Goal: Task Accomplishment & Management: Manage account settings

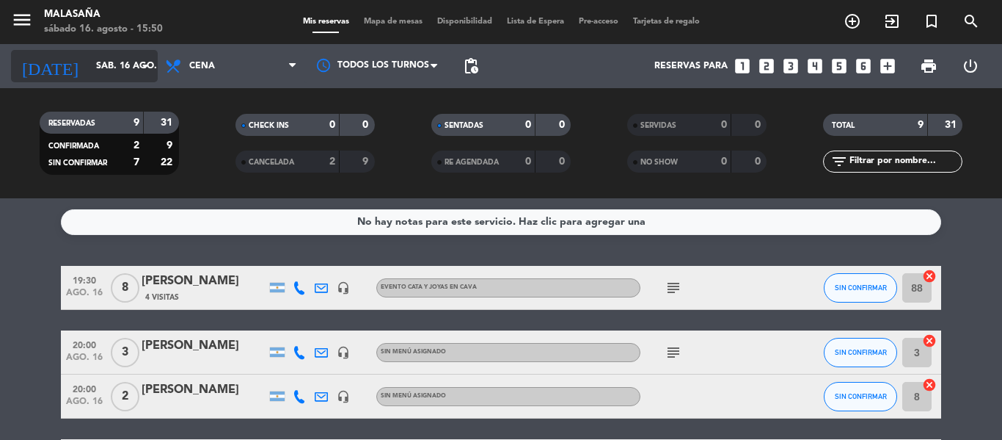
click at [114, 70] on input "sáb. 16 ago." at bounding box center [151, 66] width 124 height 25
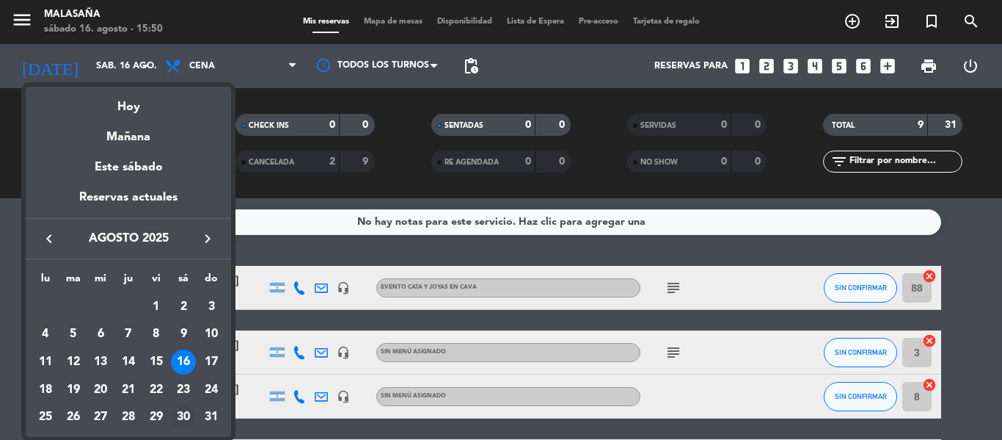
click at [186, 415] on div "30" at bounding box center [183, 417] width 25 height 25
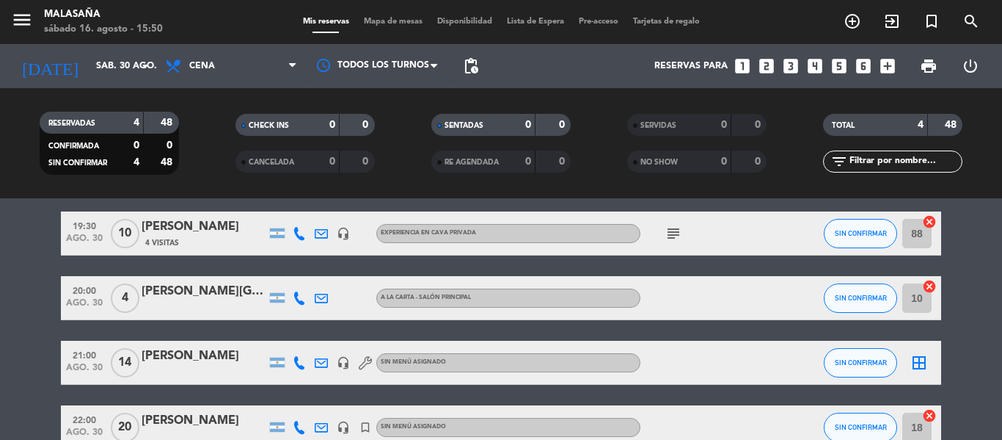
scroll to position [53, 0]
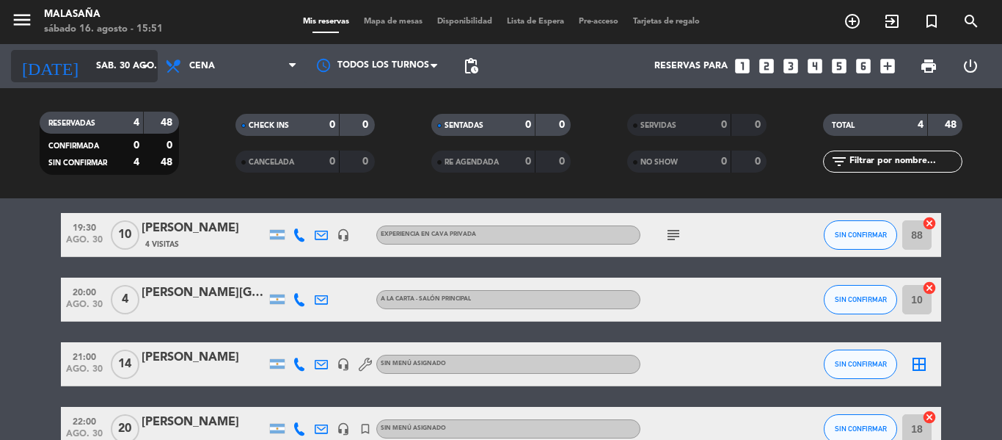
click at [122, 59] on input "sáb. 30 ago." at bounding box center [151, 66] width 124 height 25
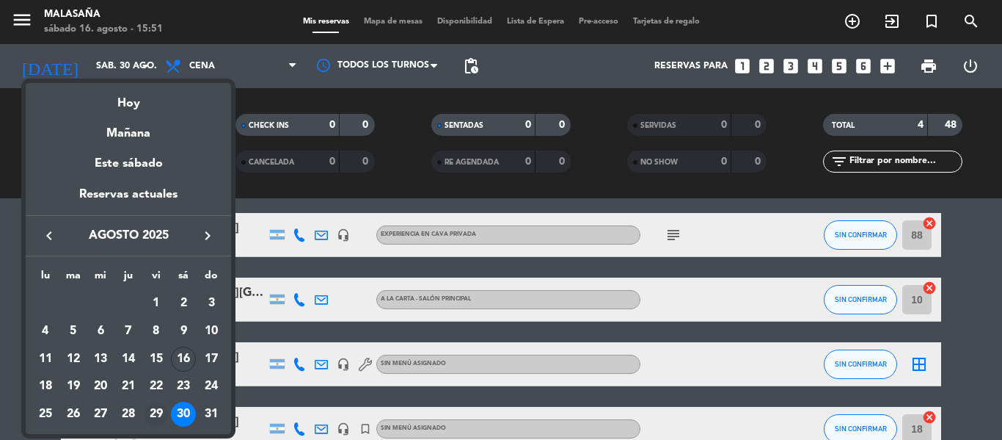
click at [159, 409] on div "29" at bounding box center [156, 413] width 25 height 25
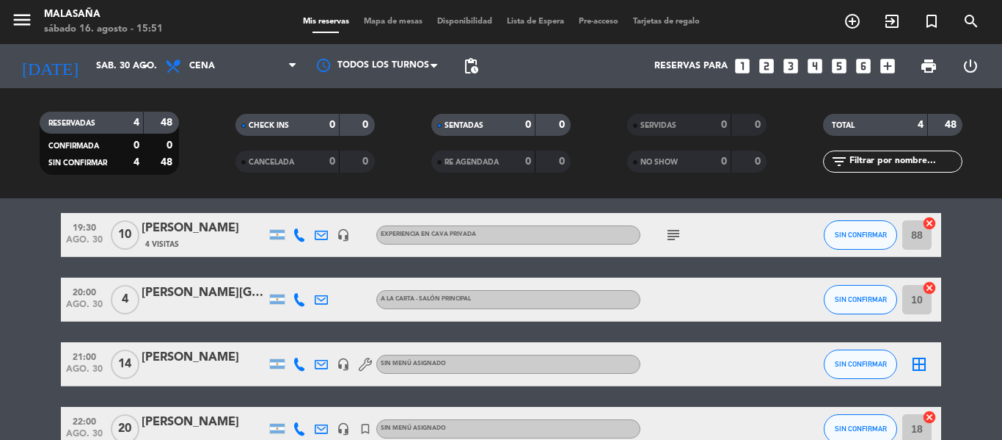
type input "vie. 29 ago."
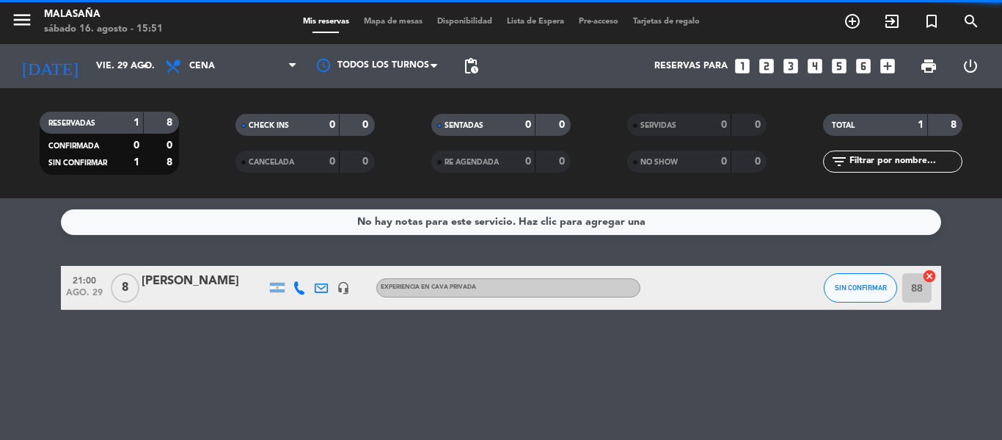
scroll to position [0, 0]
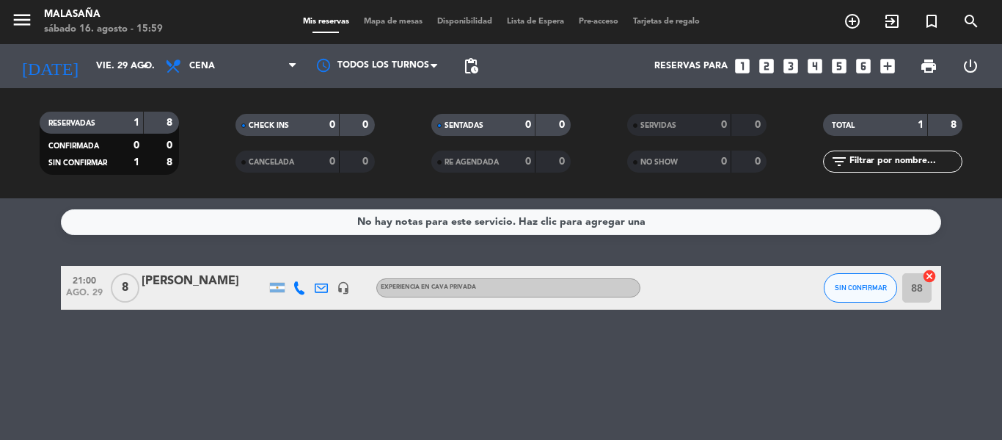
click at [768, 70] on icon "looks_two" at bounding box center [766, 66] width 19 height 19
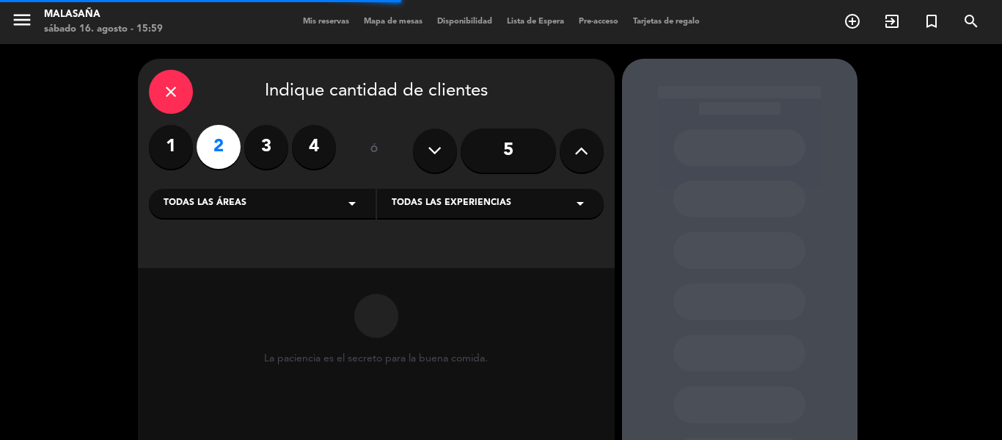
scroll to position [68, 0]
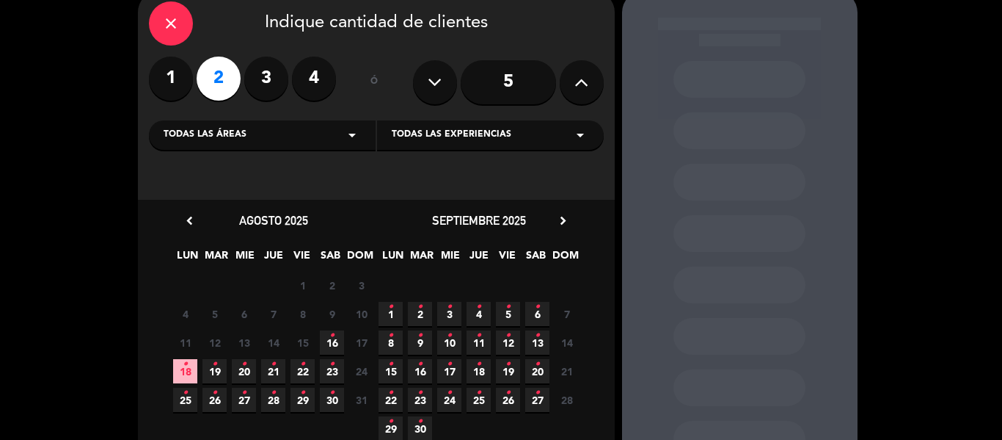
click at [334, 340] on icon "•" at bounding box center [331, 335] width 5 height 23
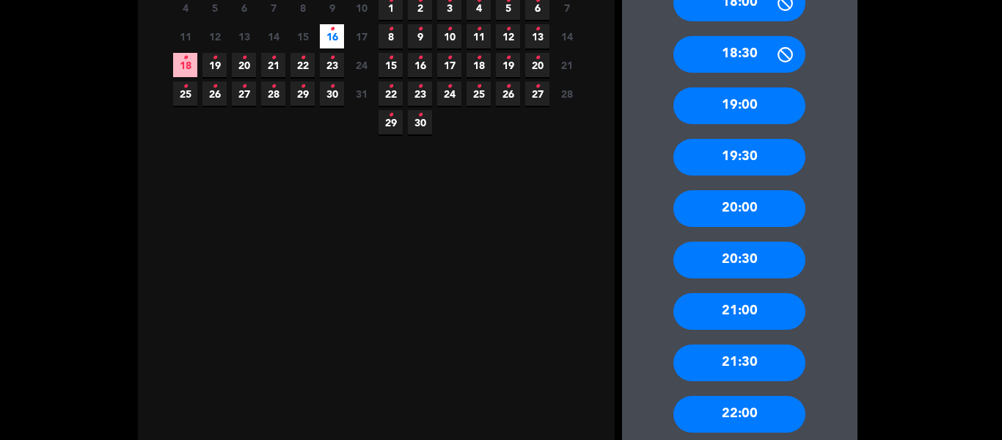
click at [730, 313] on div "21:00" at bounding box center [740, 311] width 132 height 37
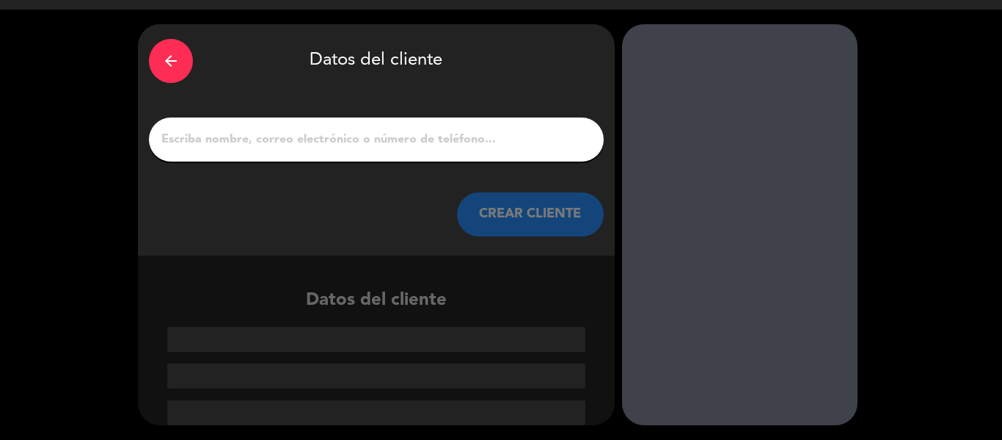
click at [300, 139] on input "1" at bounding box center [376, 139] width 433 height 21
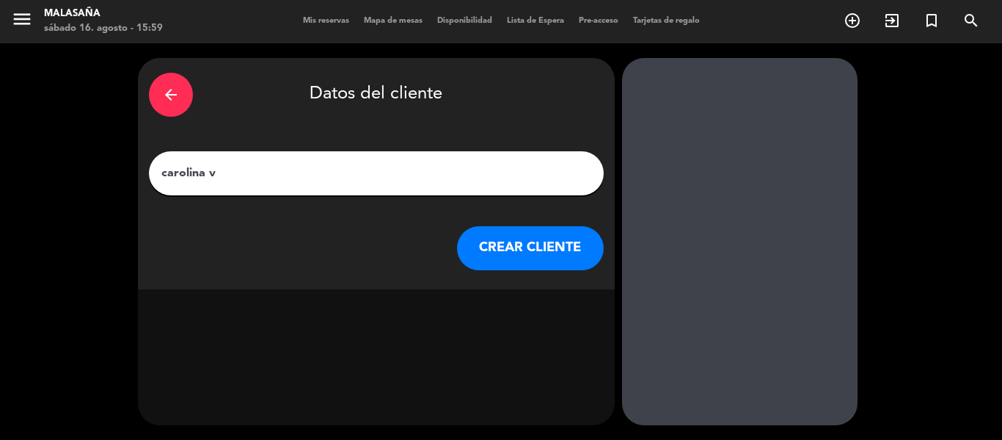
scroll to position [1, 0]
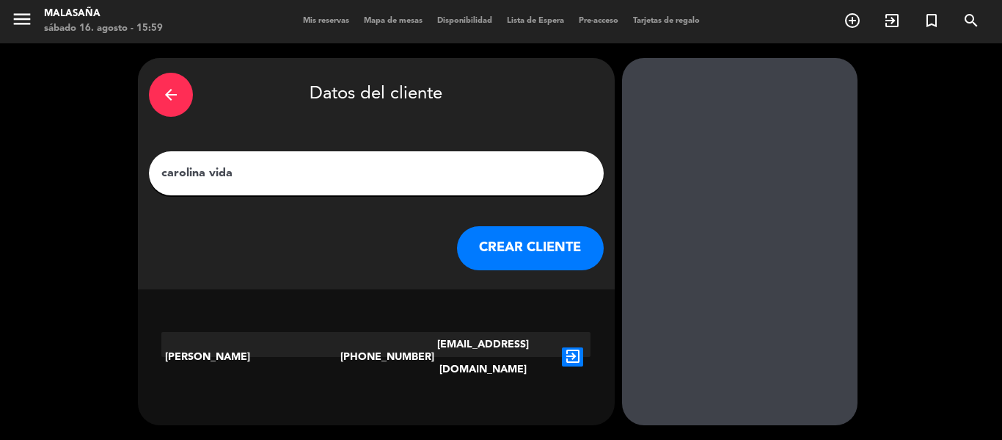
type input "carolina vida"
click at [580, 348] on icon "exit_to_app" at bounding box center [572, 356] width 21 height 19
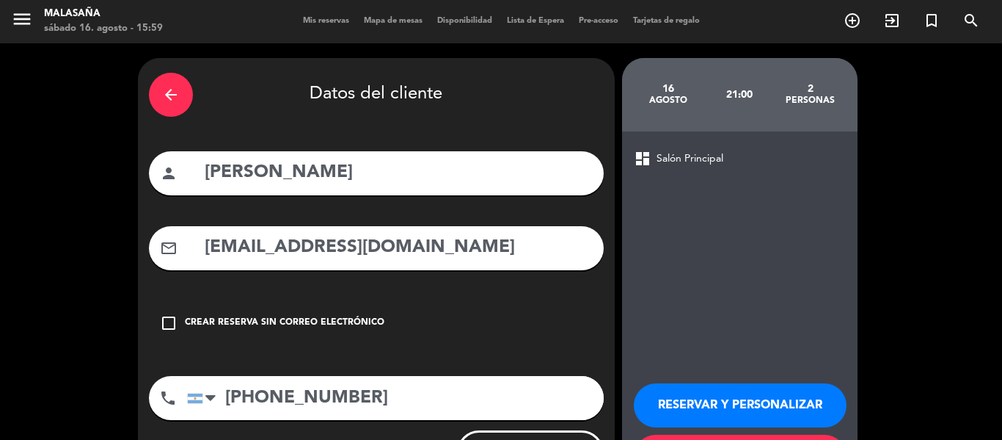
scroll to position [72, 0]
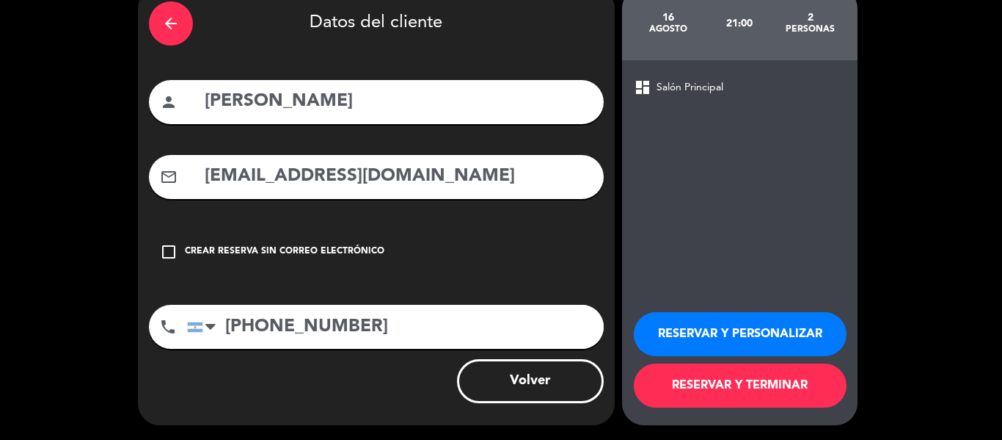
click at [738, 332] on button "RESERVAR Y PERSONALIZAR" at bounding box center [740, 334] width 213 height 44
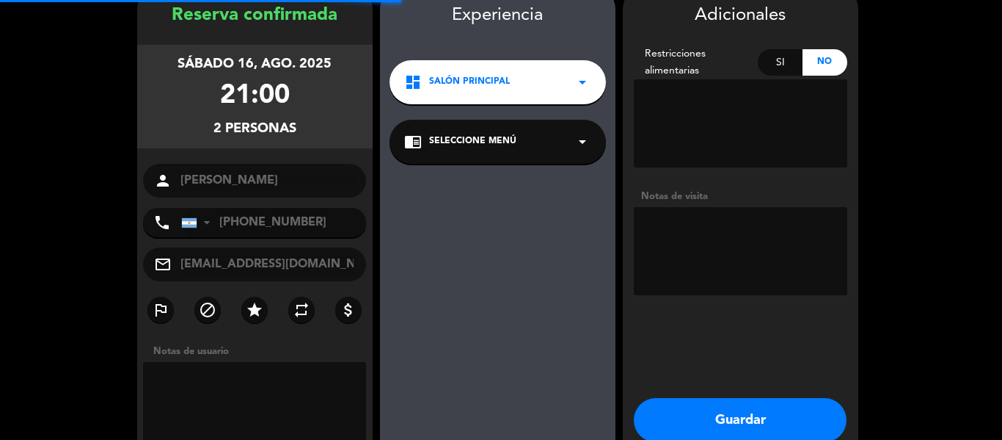
scroll to position [59, 0]
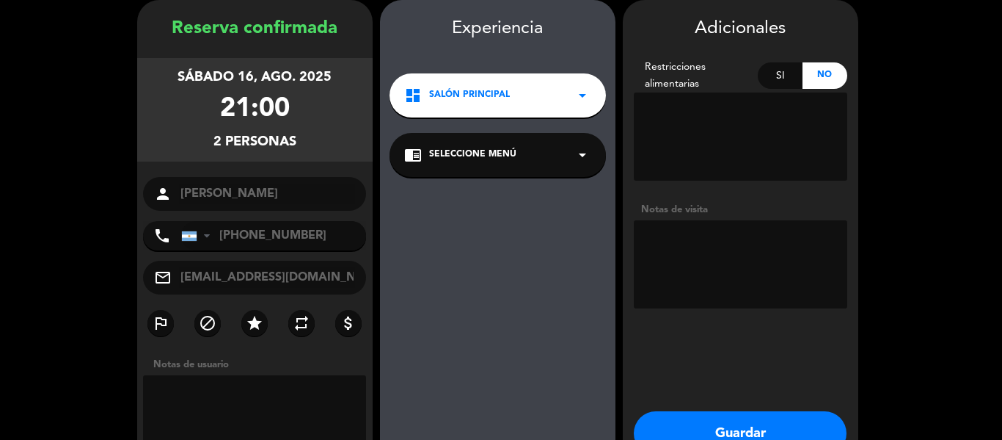
click at [752, 267] on textarea at bounding box center [741, 264] width 214 height 88
type textarea "E"
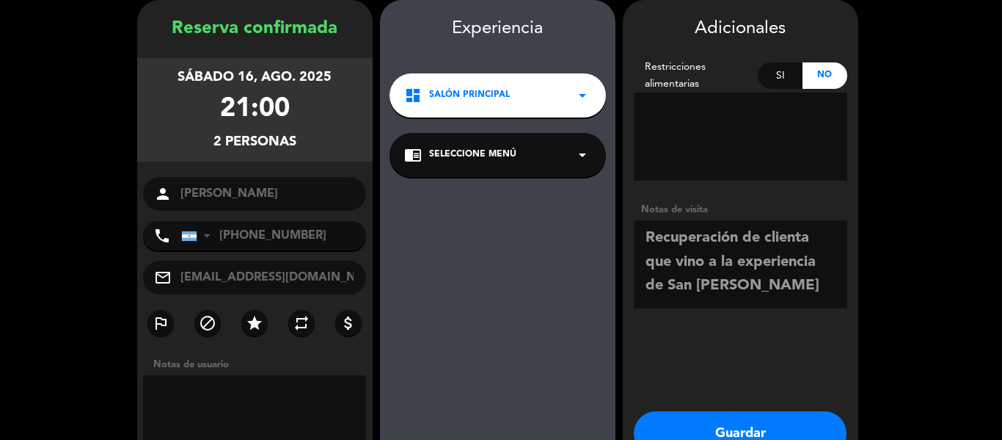
click at [778, 281] on textarea at bounding box center [741, 264] width 214 height 88
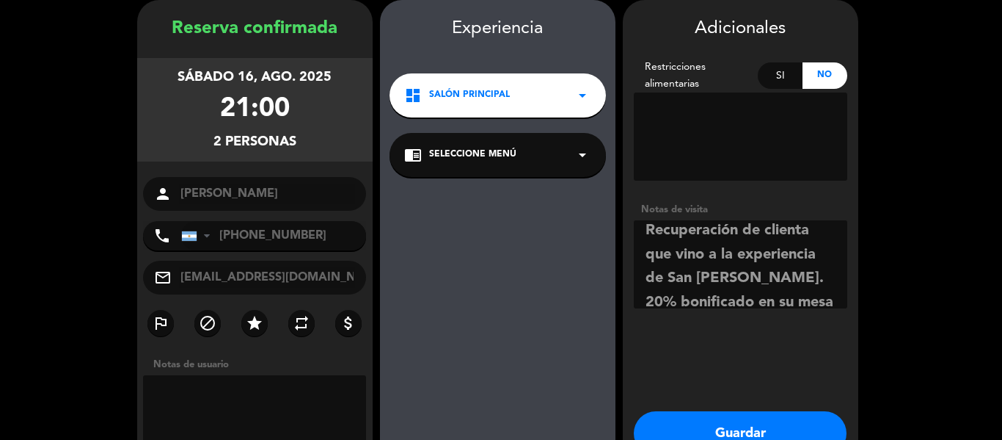
scroll to position [10, 0]
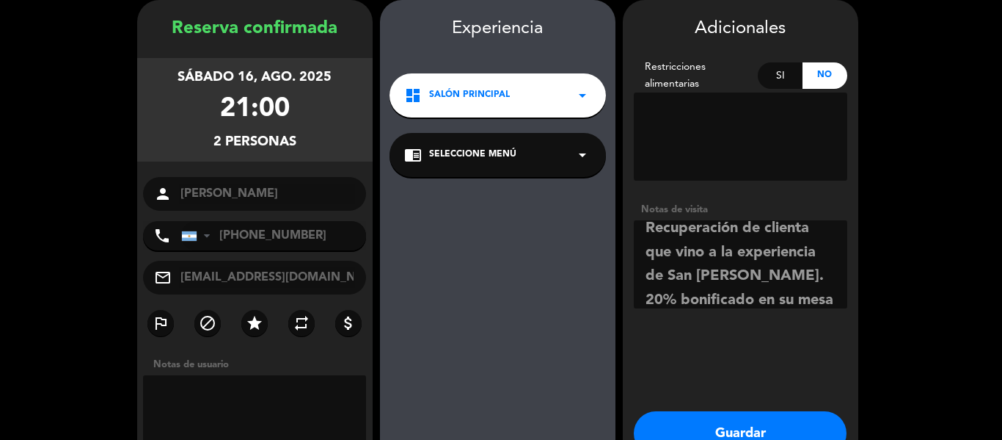
drag, startPoint x: 755, startPoint y: 273, endPoint x: 710, endPoint y: 248, distance: 51.9
click at [710, 248] on textarea at bounding box center [741, 264] width 214 height 88
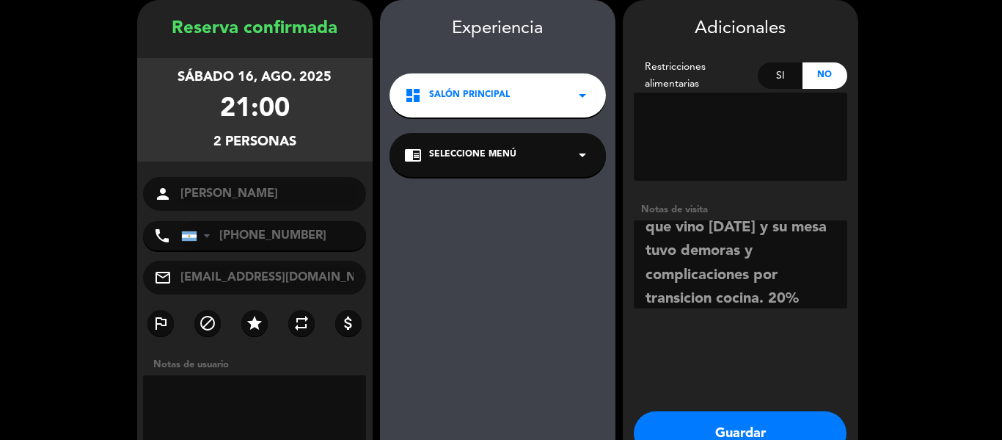
click at [696, 299] on textarea at bounding box center [741, 264] width 214 height 88
click at [767, 305] on textarea at bounding box center [741, 264] width 214 height 88
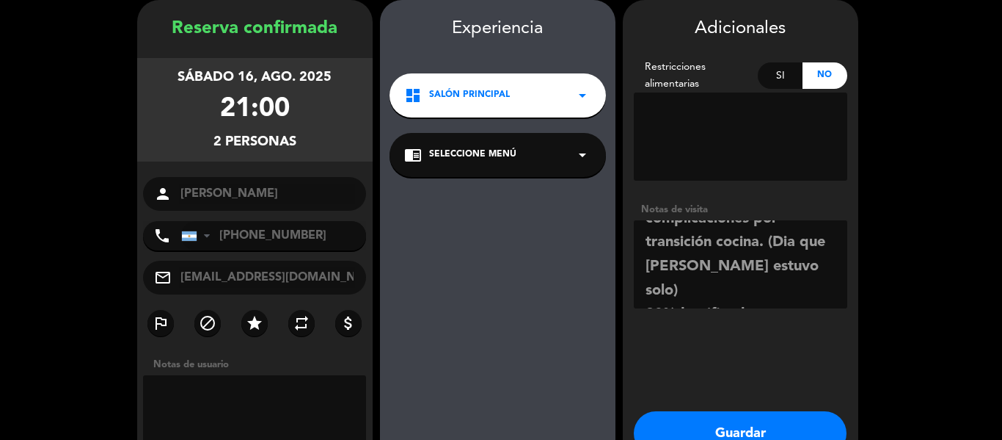
scroll to position [148, 0]
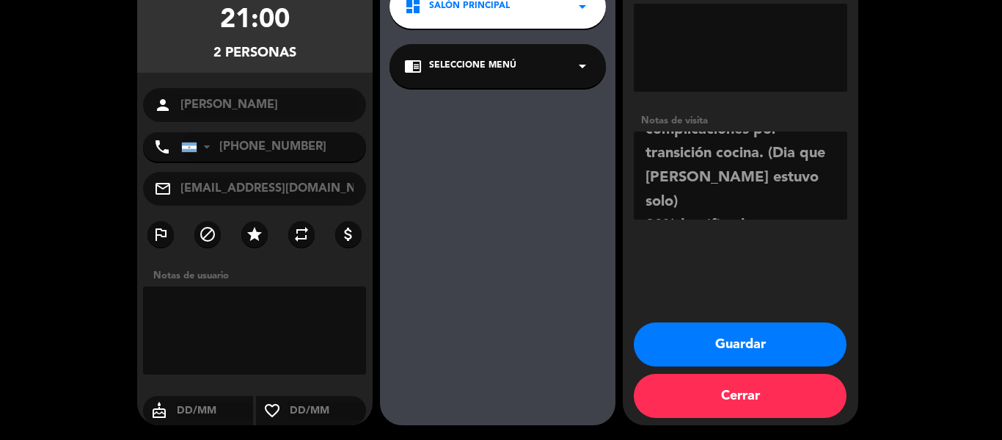
type textarea "Recuperación de clienta que vino [DATE] y su mesa tuvo demoras y complicaciones…"
click at [713, 346] on button "Guardar" at bounding box center [740, 344] width 213 height 44
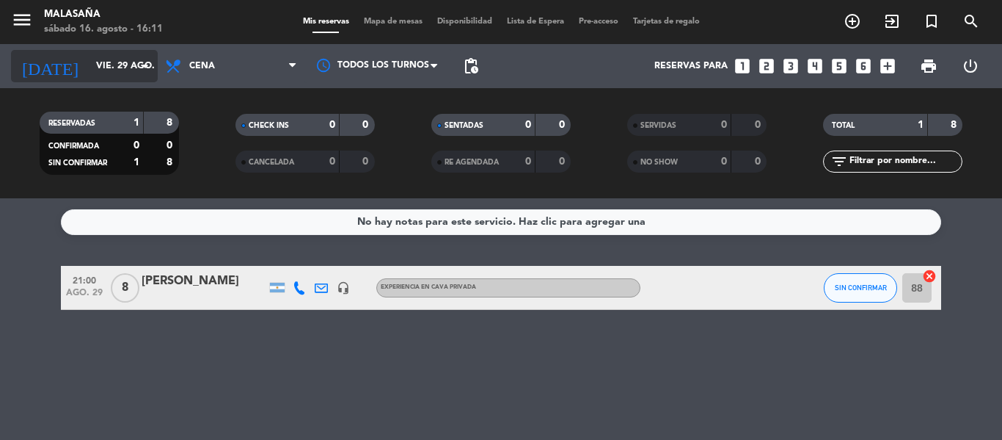
click at [104, 81] on div "[DATE] [DATE] arrow_drop_down" at bounding box center [84, 66] width 147 height 32
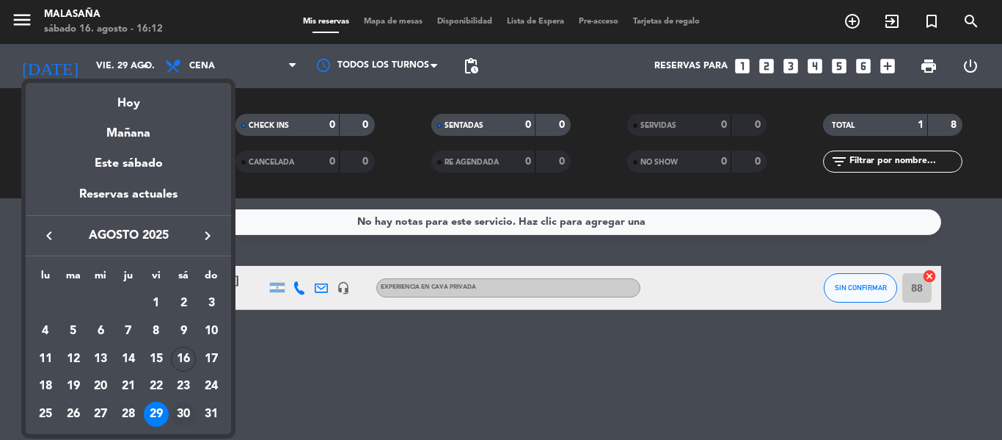
click at [179, 412] on div "30" at bounding box center [183, 413] width 25 height 25
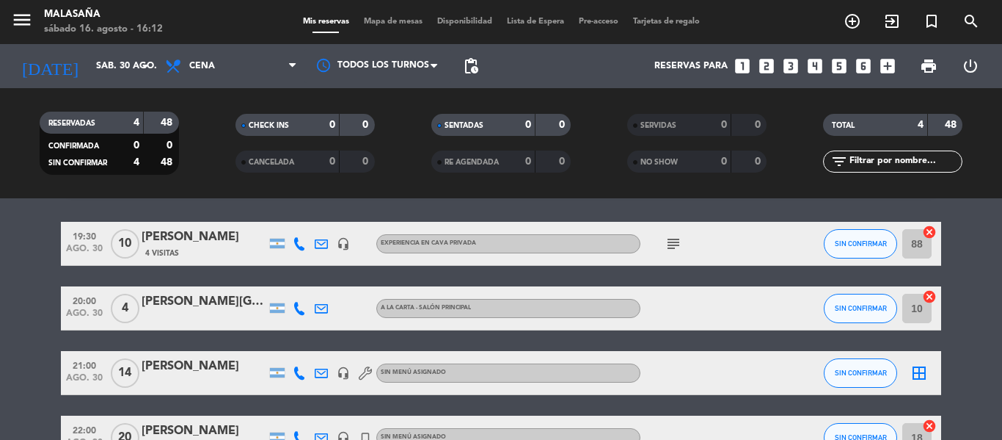
scroll to position [45, 0]
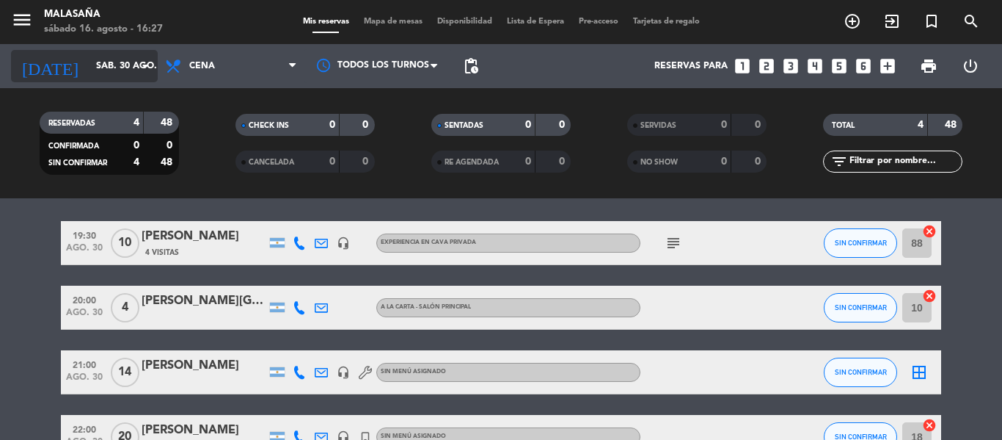
click at [98, 65] on input "sáb. 30 ago." at bounding box center [151, 66] width 124 height 25
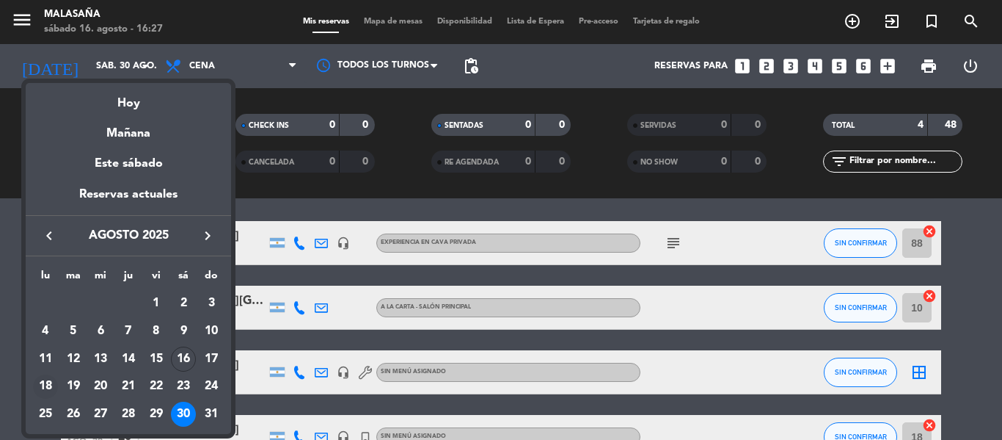
click at [53, 387] on div "18" at bounding box center [45, 386] width 25 height 25
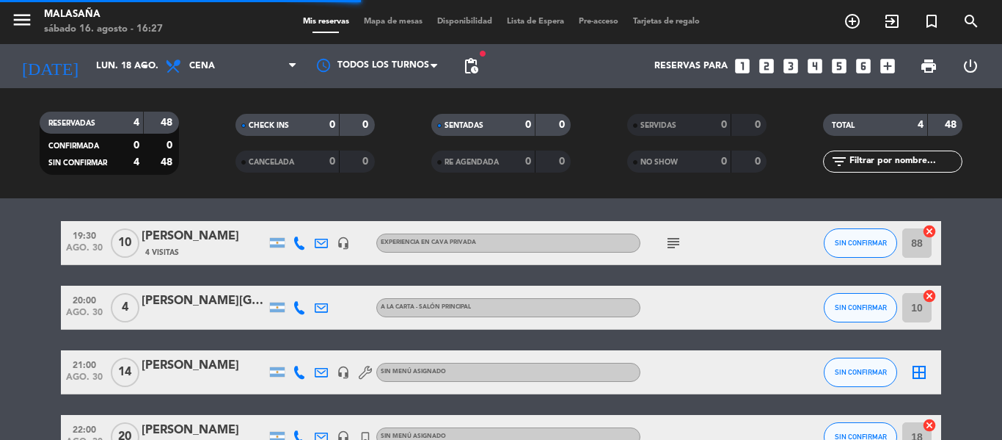
scroll to position [0, 0]
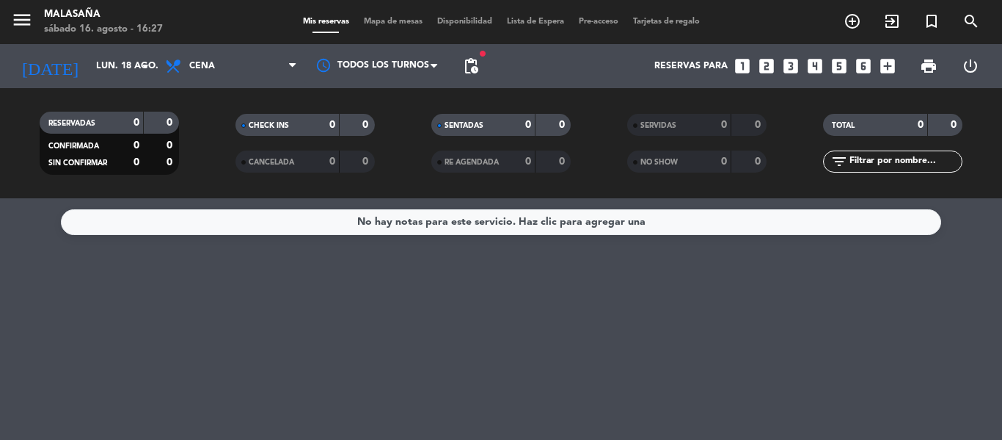
click at [484, 59] on span "pending_actions" at bounding box center [470, 65] width 29 height 29
click at [477, 62] on span "pending_actions" at bounding box center [471, 66] width 18 height 18
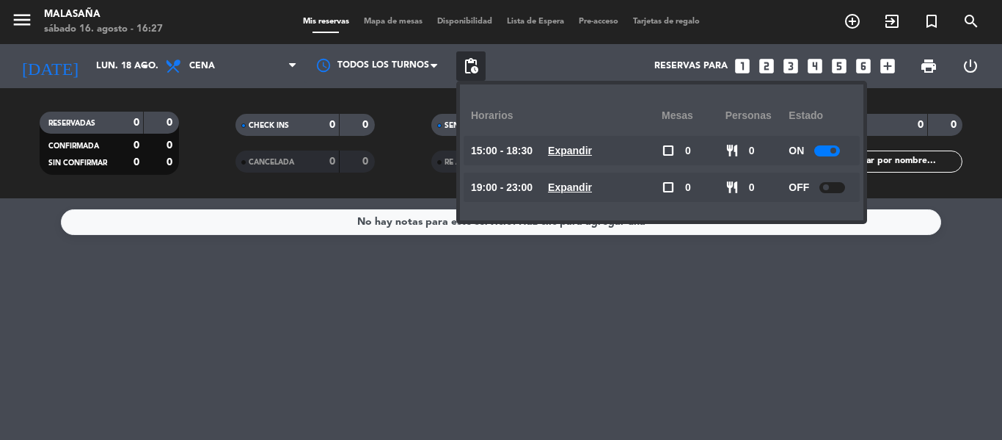
click at [477, 62] on span "pending_actions" at bounding box center [471, 66] width 18 height 18
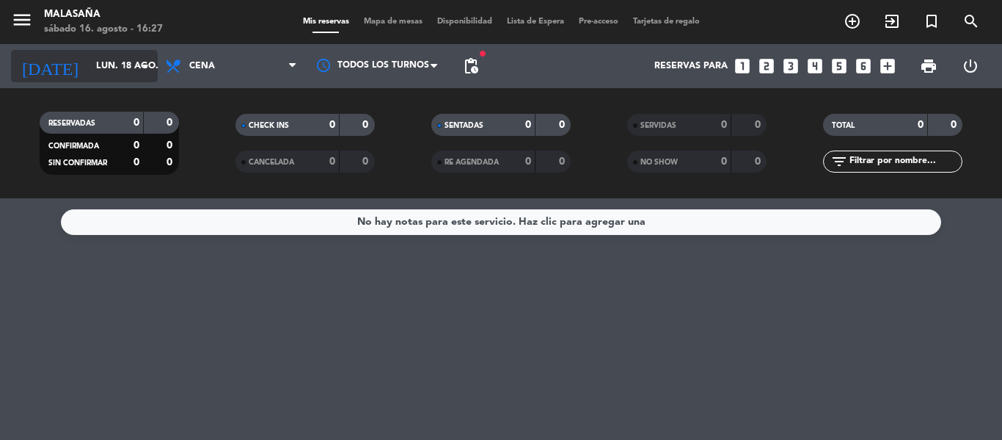
click at [112, 60] on input "lun. 18 ago." at bounding box center [151, 66] width 124 height 25
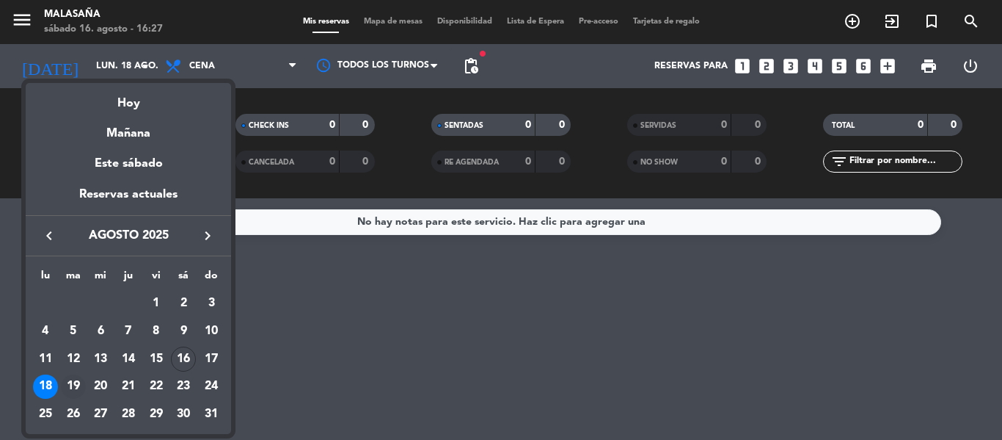
click at [80, 381] on div "19" at bounding box center [73, 386] width 25 height 25
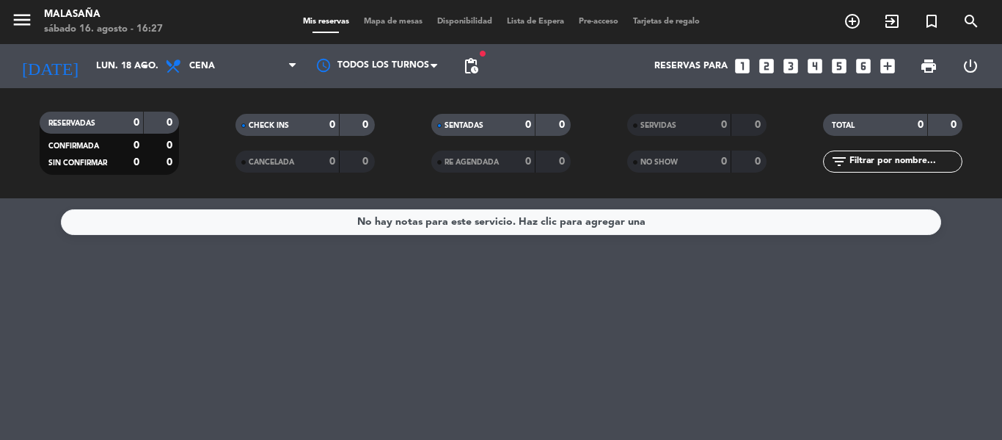
type input "[DATE]"
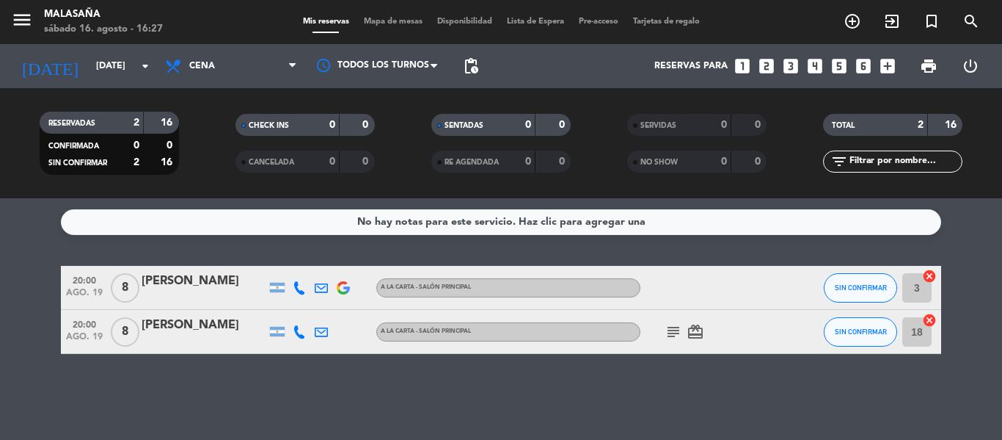
click at [343, 288] on img at bounding box center [343, 287] width 13 height 13
click at [679, 330] on icon "subject" at bounding box center [674, 332] width 18 height 18
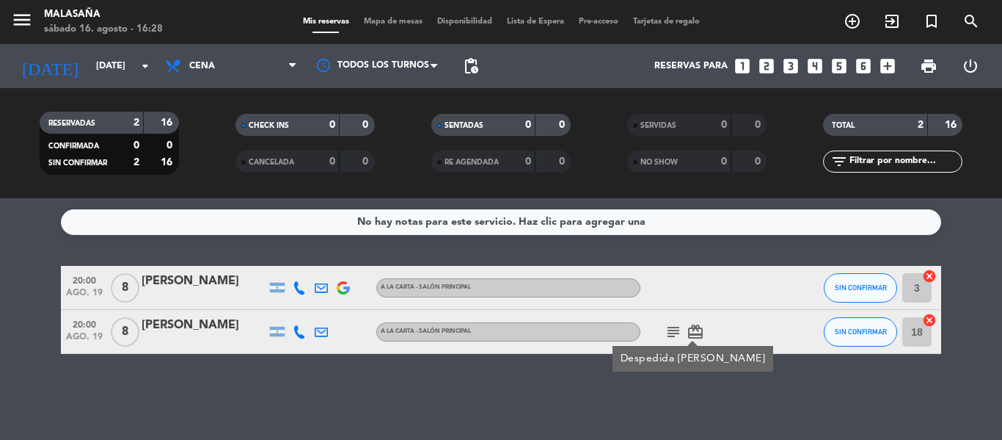
click at [191, 291] on div at bounding box center [204, 297] width 125 height 12
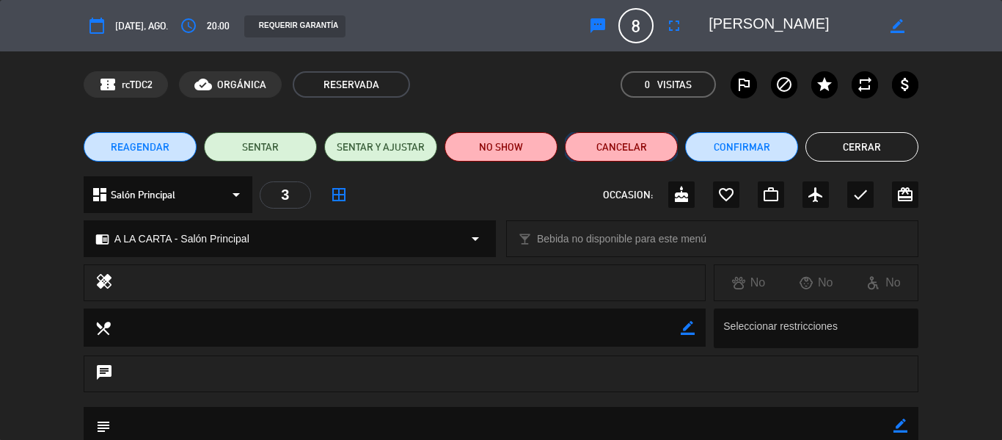
click at [634, 139] on button "Cancelar" at bounding box center [621, 146] width 113 height 29
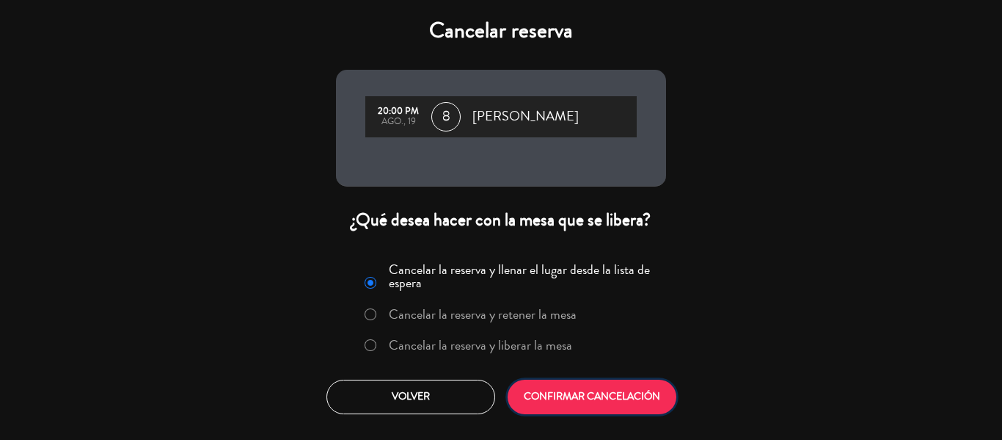
click at [574, 398] on button "CONFIRMAR CANCELACIÓN" at bounding box center [592, 396] width 169 height 34
